Goal: Task Accomplishment & Management: Use online tool/utility

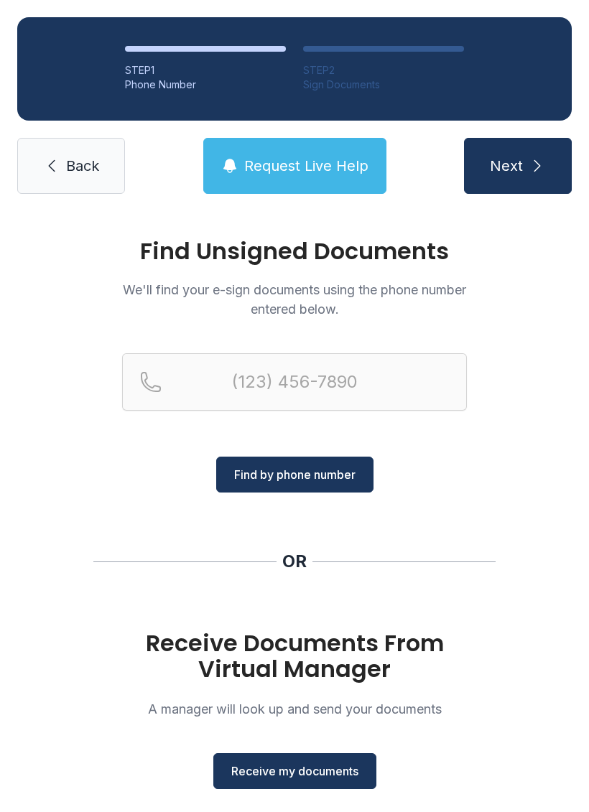
click at [309, 770] on span "Receive my documents" at bounding box center [294, 771] width 127 height 17
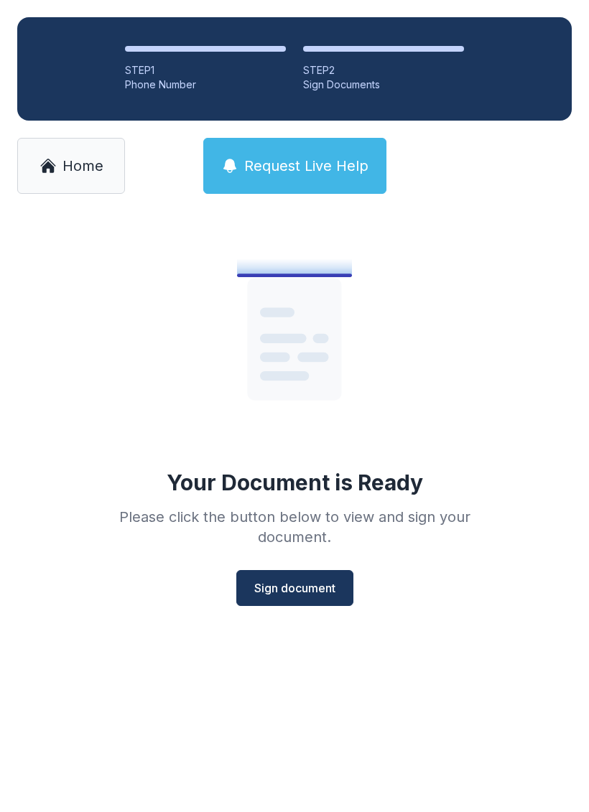
click at [340, 600] on button "Sign document" at bounding box center [294, 588] width 117 height 36
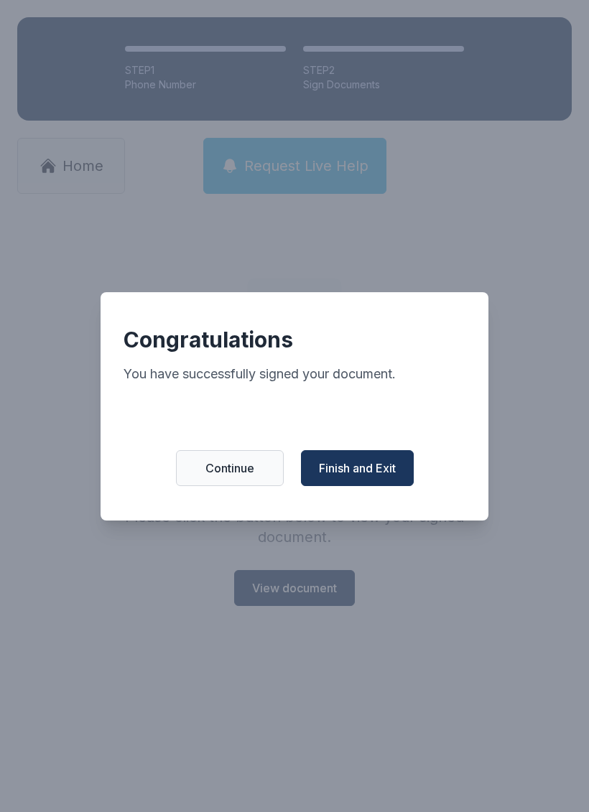
click at [360, 473] on span "Finish and Exit" at bounding box center [357, 468] width 77 height 17
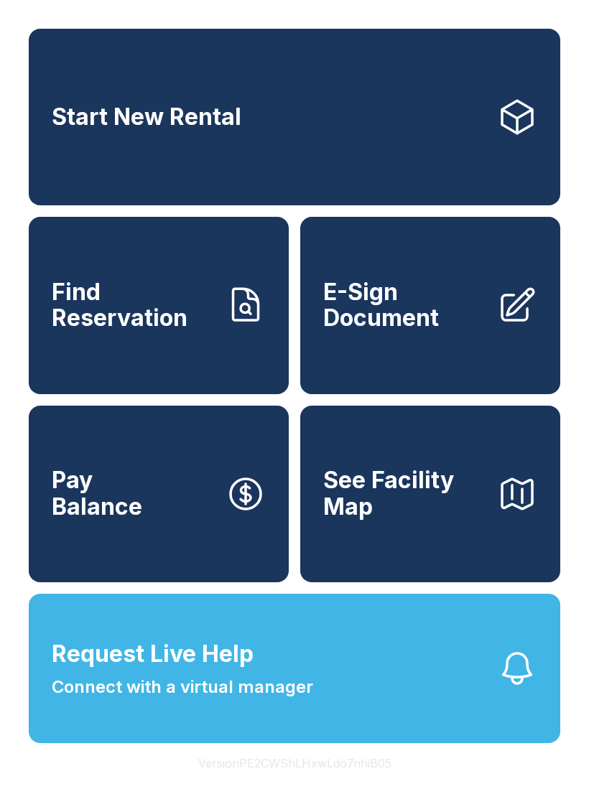
click at [407, 332] on span "E-Sign Document" at bounding box center [404, 305] width 162 height 52
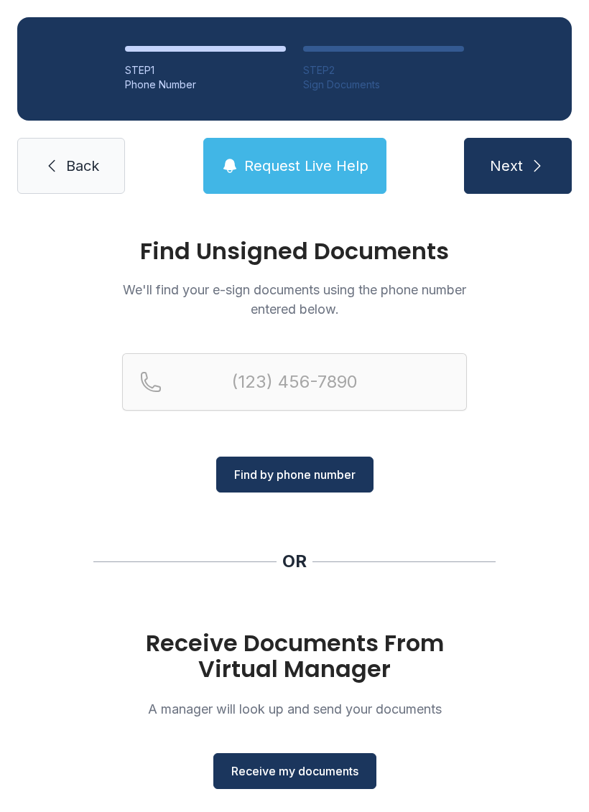
click at [307, 772] on span "Receive my documents" at bounding box center [294, 771] width 127 height 17
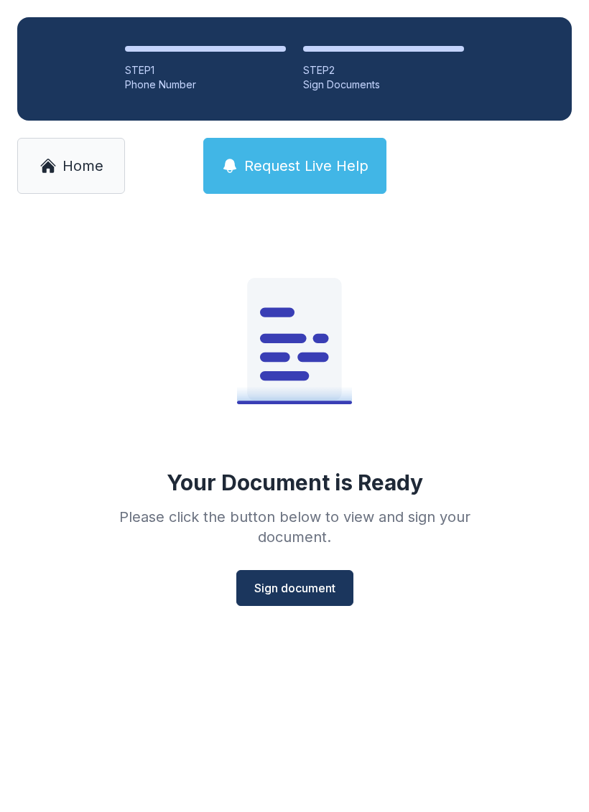
click at [297, 582] on span "Sign document" at bounding box center [294, 587] width 81 height 17
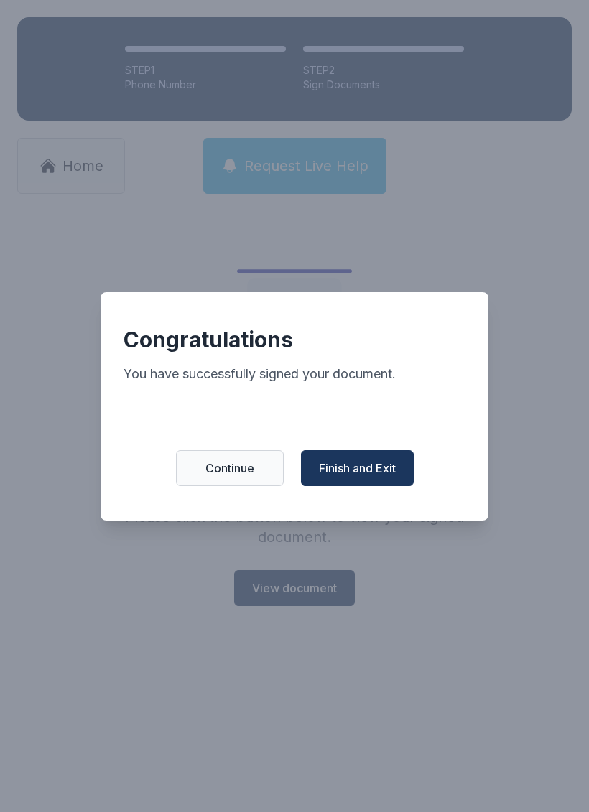
click at [367, 486] on button "Finish and Exit" at bounding box center [357, 468] width 113 height 36
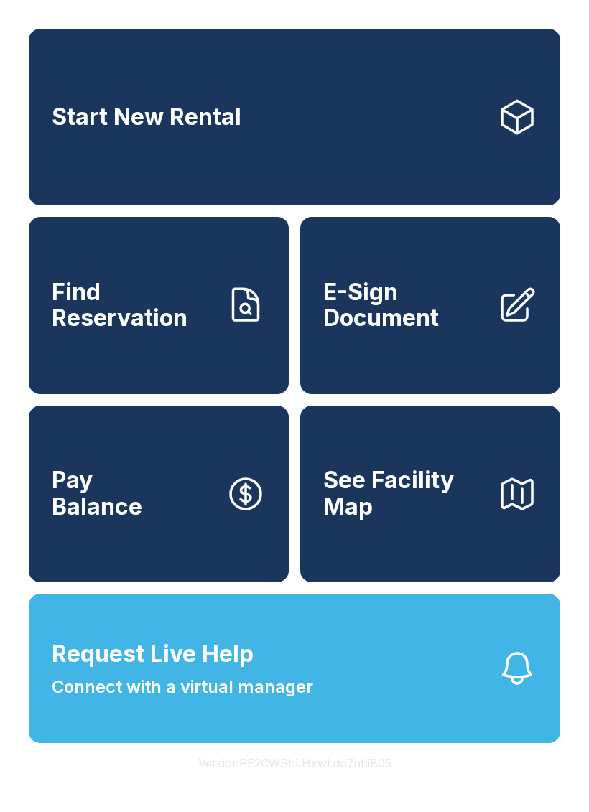
click at [441, 317] on span "E-Sign Document" at bounding box center [404, 305] width 162 height 52
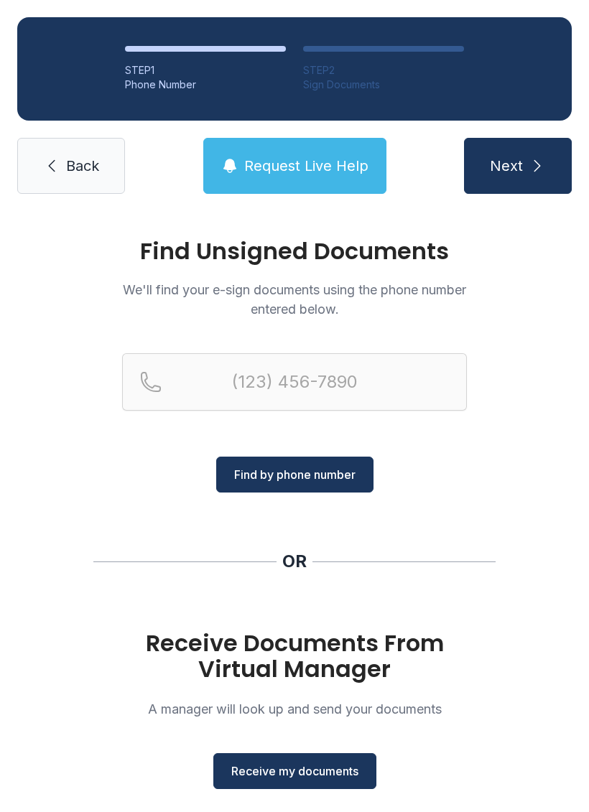
click at [294, 773] on span "Receive my documents" at bounding box center [294, 771] width 127 height 17
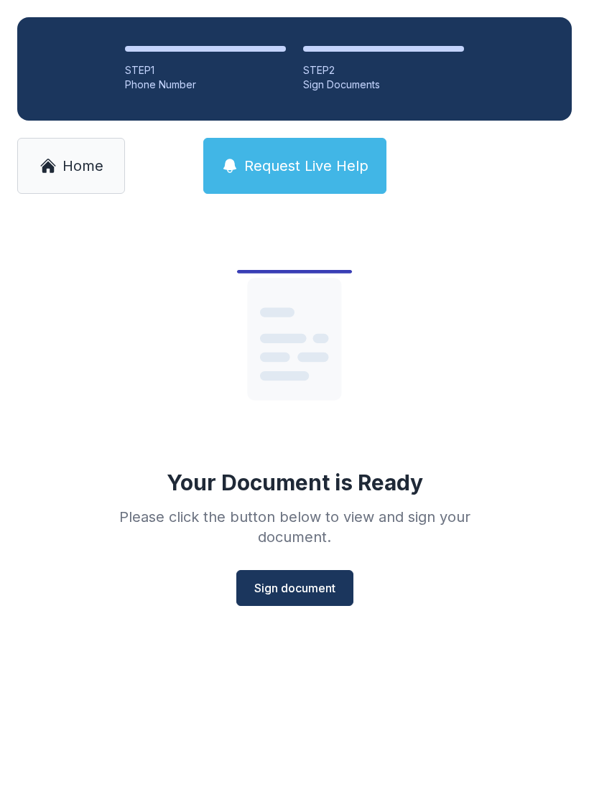
click at [301, 597] on button "Sign document" at bounding box center [294, 588] width 117 height 36
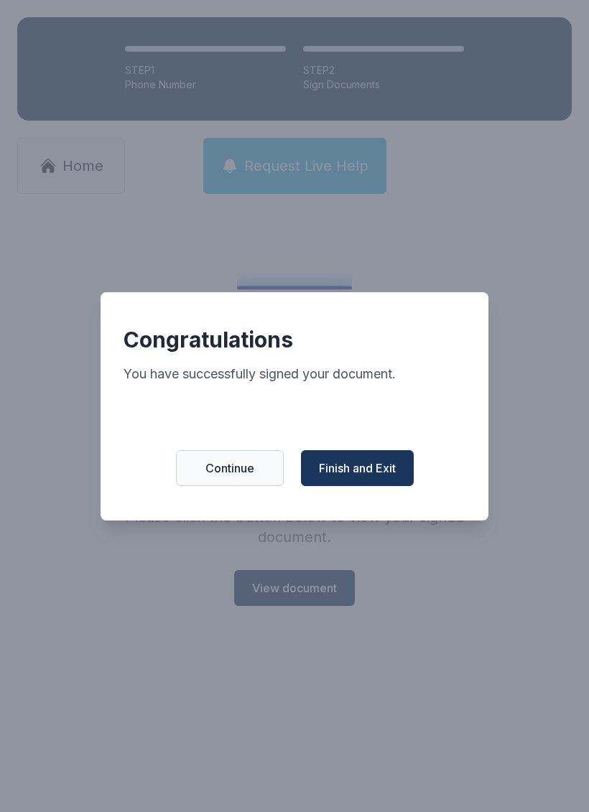
click at [351, 477] on span "Finish and Exit" at bounding box center [357, 468] width 77 height 17
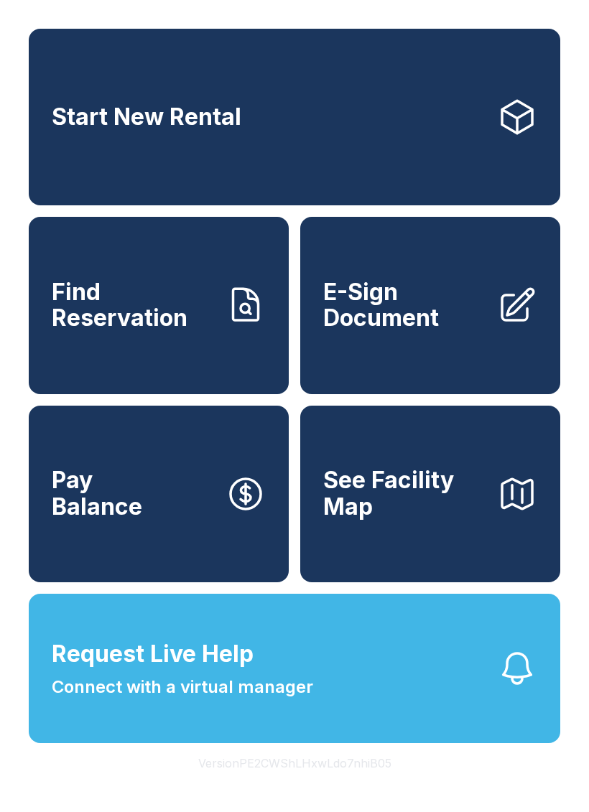
click at [389, 310] on span "E-Sign Document" at bounding box center [404, 305] width 162 height 52
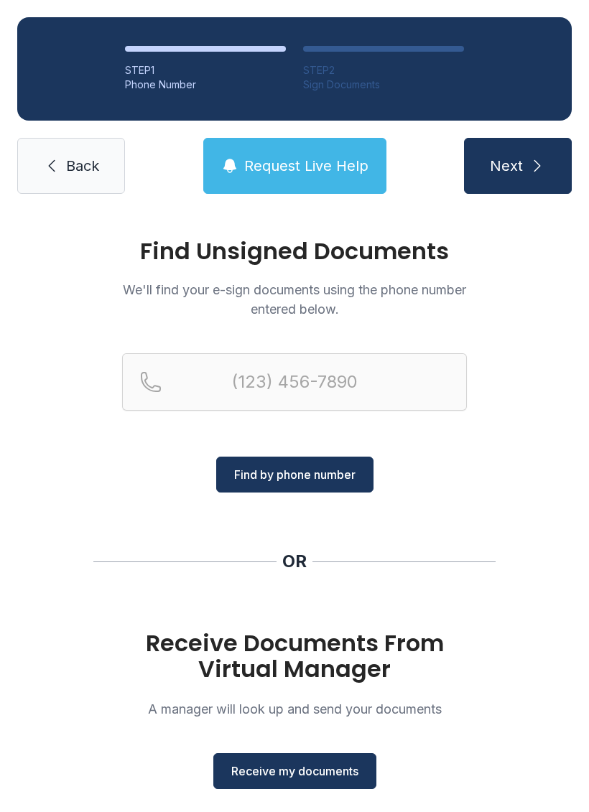
click at [304, 777] on span "Receive my documents" at bounding box center [294, 771] width 127 height 17
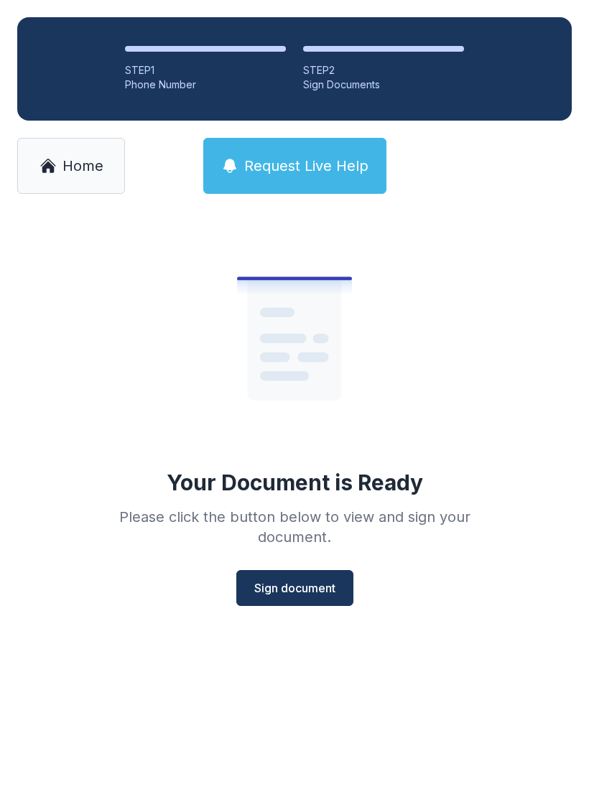
click at [276, 581] on span "Sign document" at bounding box center [294, 587] width 81 height 17
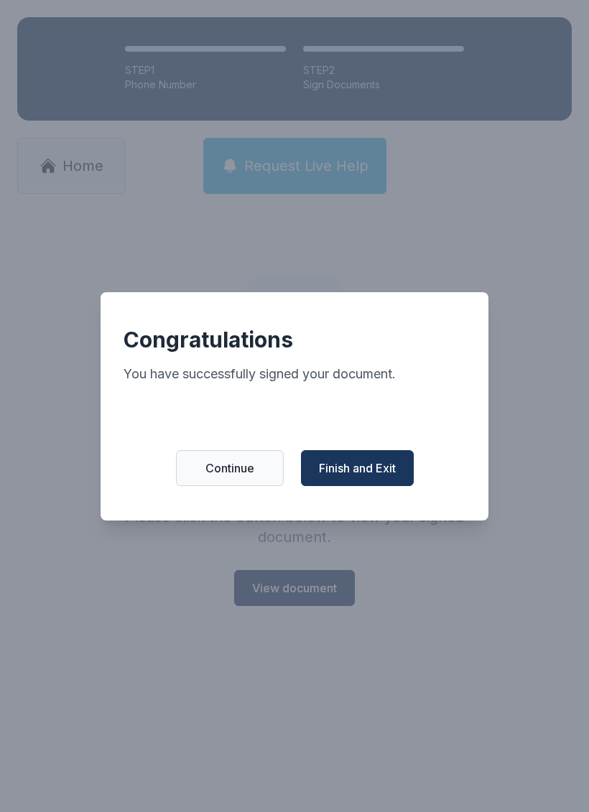
click at [370, 462] on button "Finish and Exit" at bounding box center [357, 468] width 113 height 36
